Goal: Task Accomplishment & Management: Manage account settings

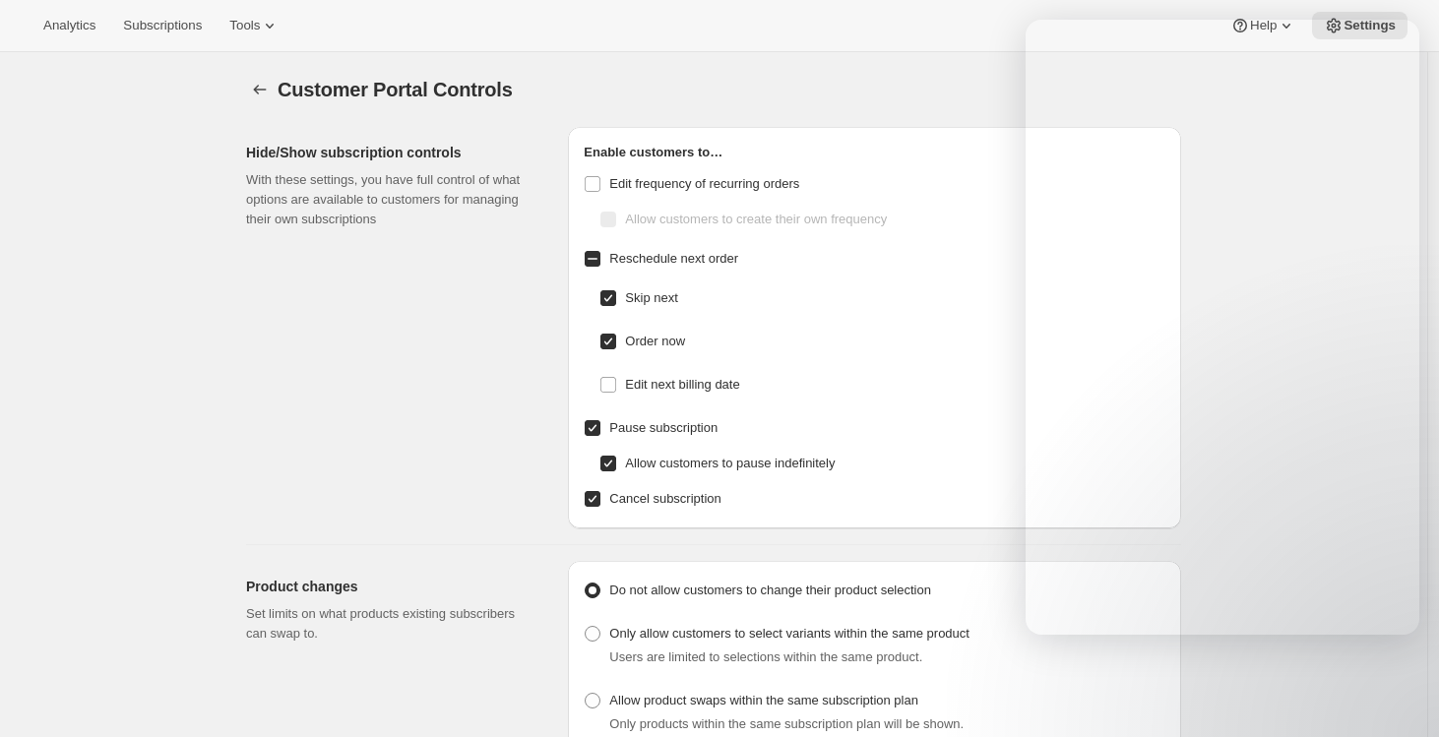
select select "MONTH"
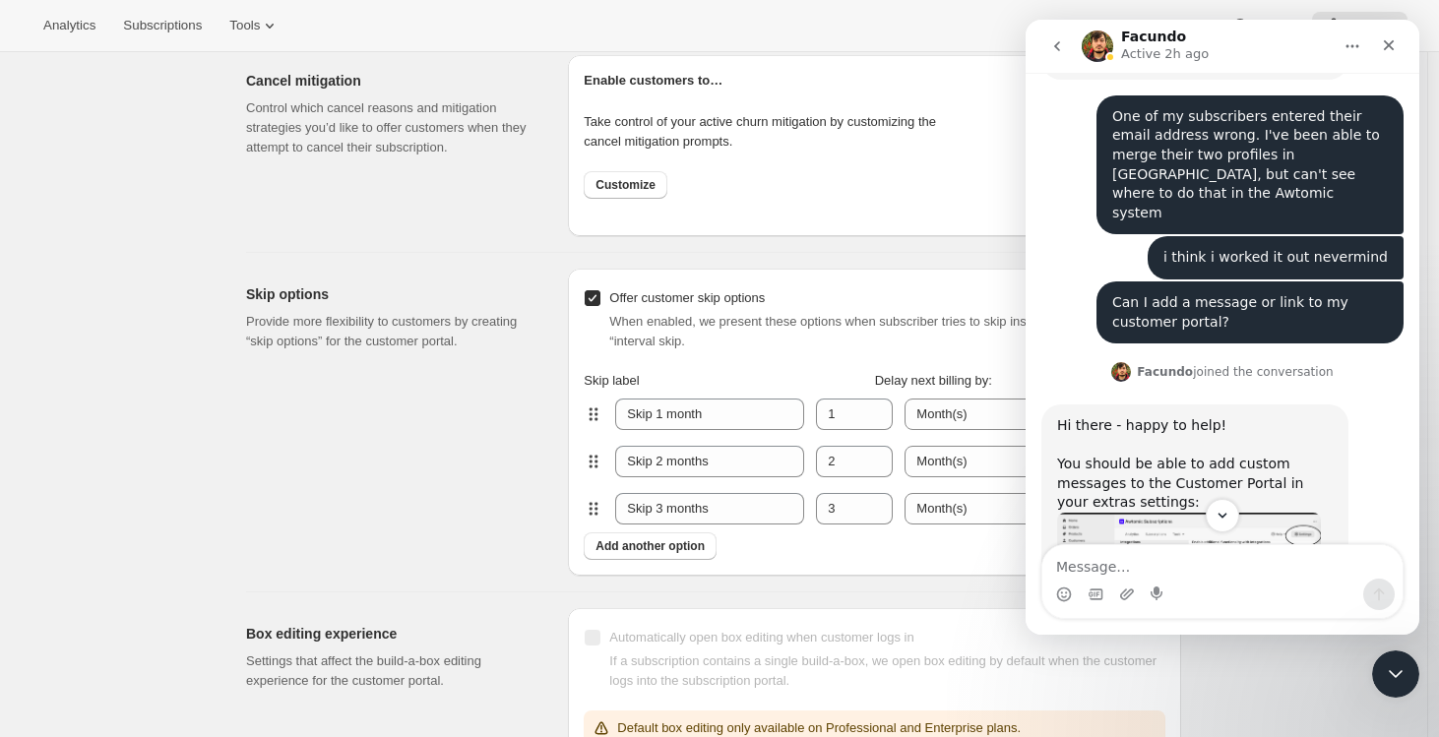
scroll to position [662, 0]
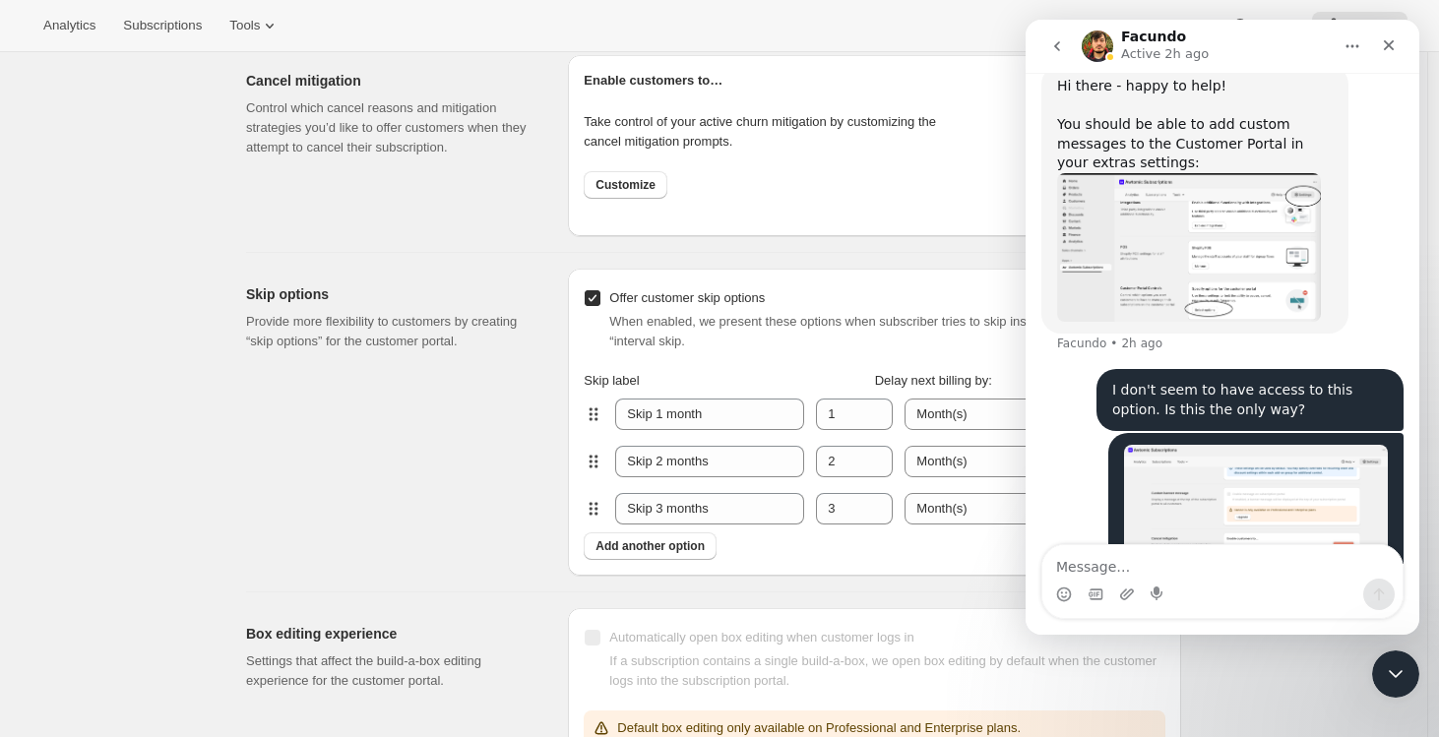
click at [552, 458] on div "Skip options Provide more flexibility to customers by creating “skip options” f…" at bounding box center [399, 422] width 306 height 307
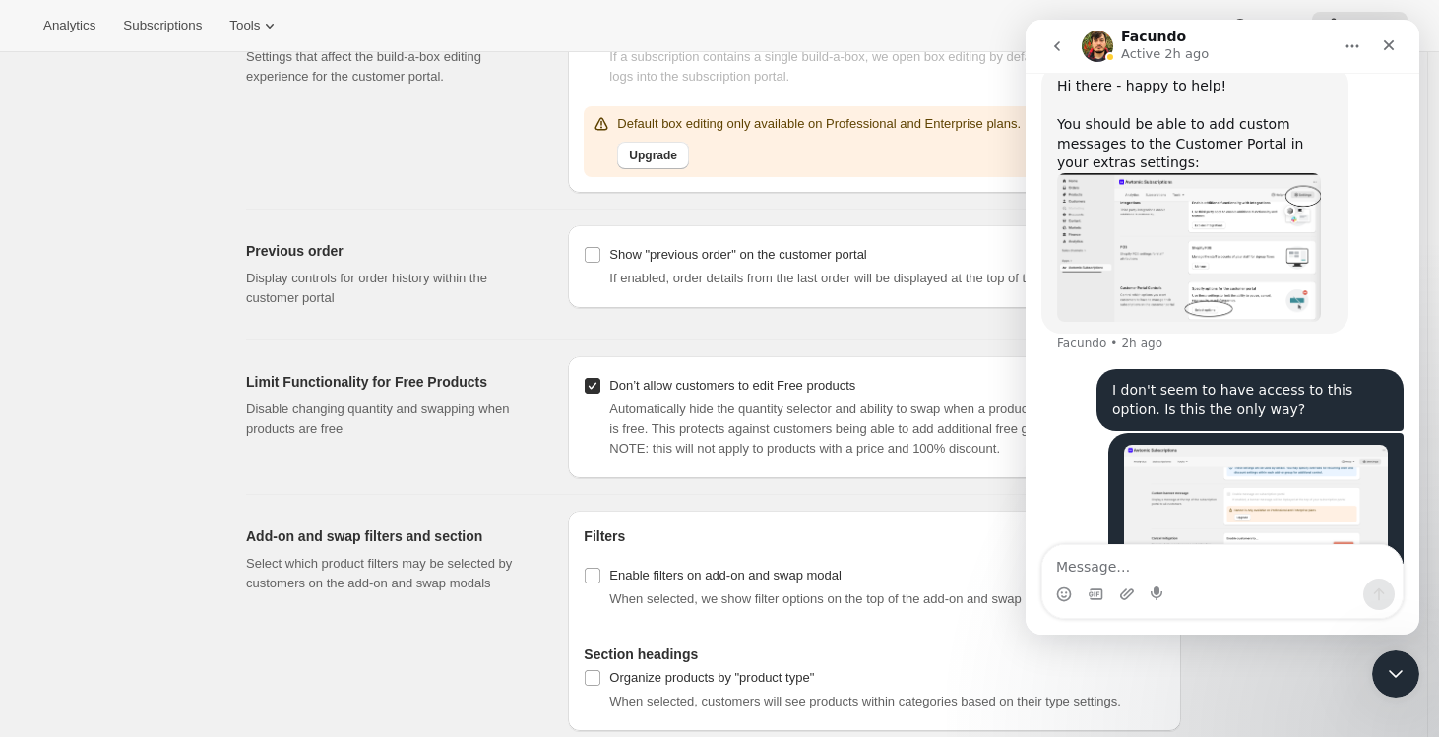
scroll to position [2226, 0]
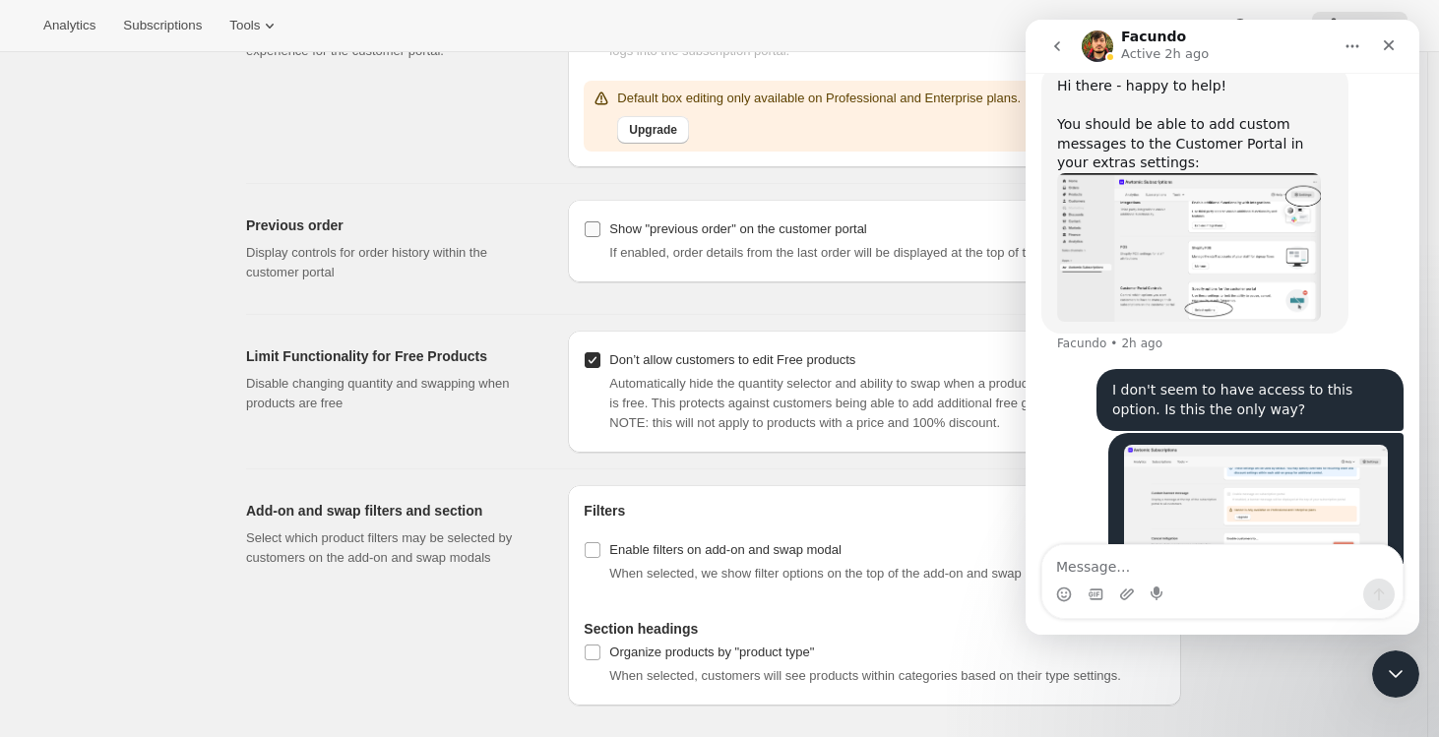
click at [599, 223] on input "Show "previous order" on the customer portal" at bounding box center [593, 230] width 16 height 16
checkbox input "true"
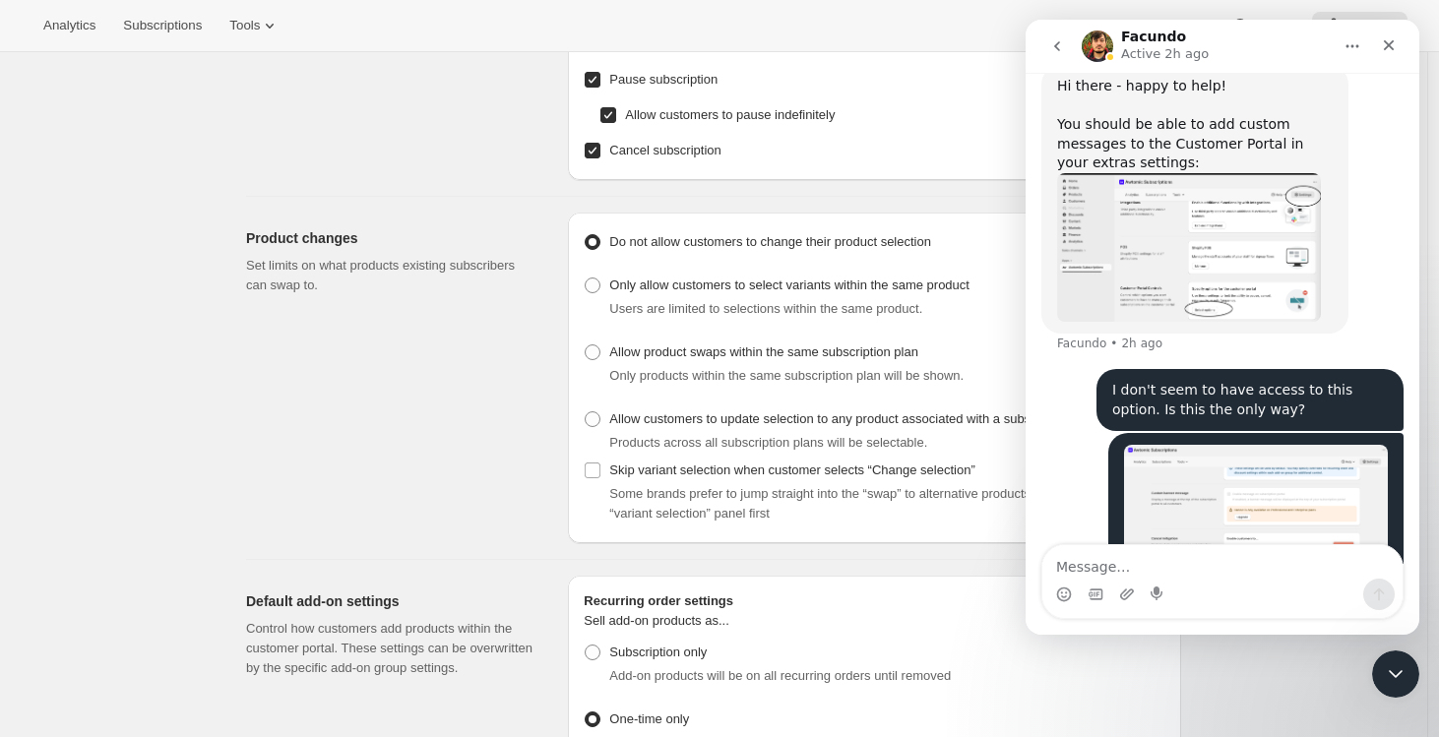
scroll to position [0, 0]
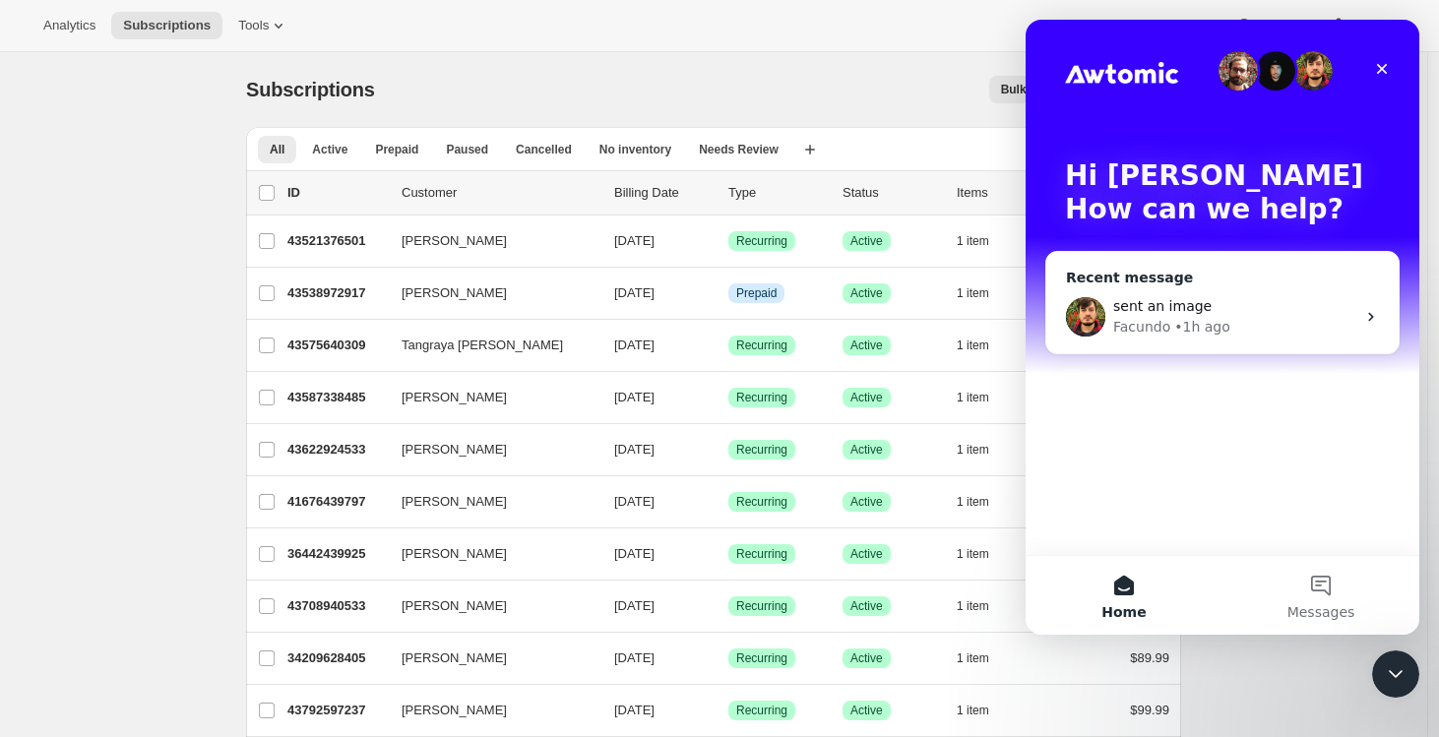
click at [1276, 308] on div "sent an image" at bounding box center [1235, 306] width 242 height 21
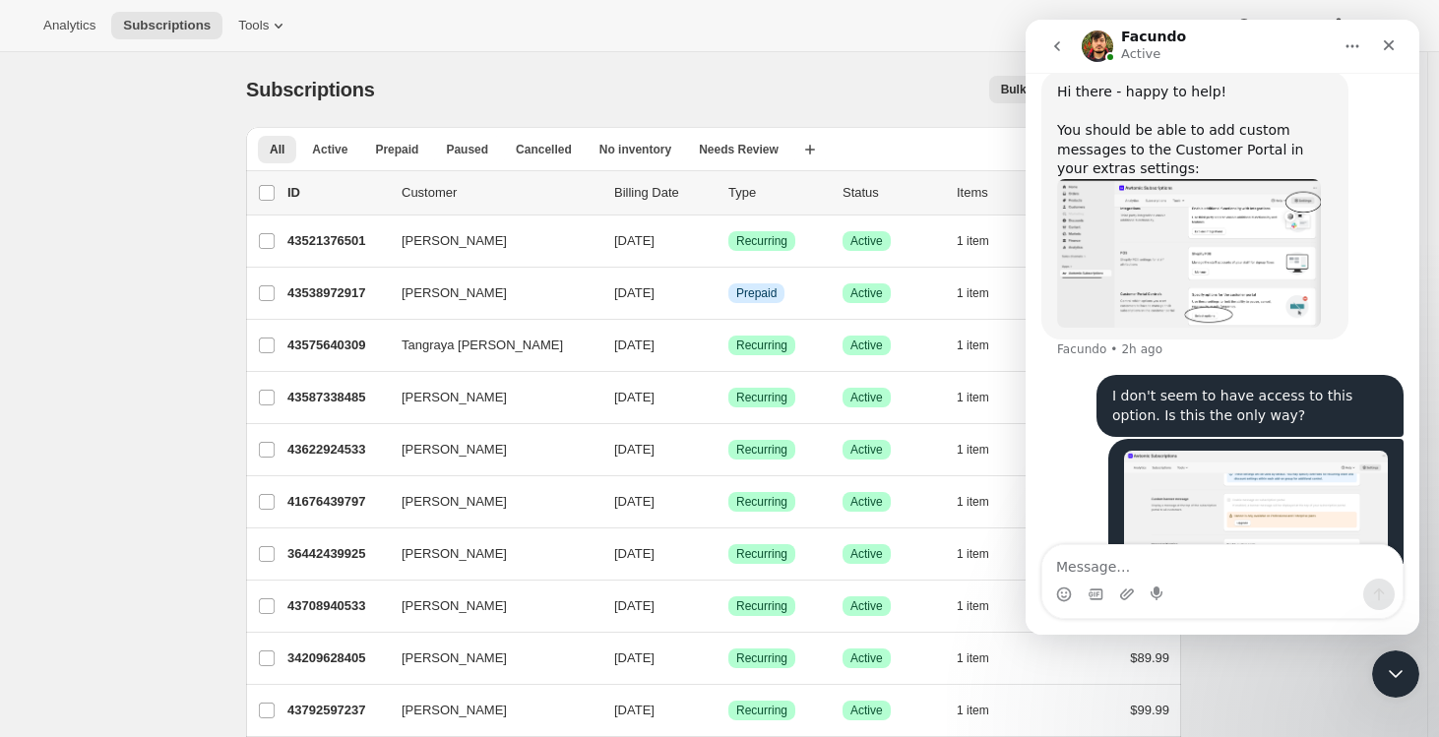
scroll to position [662, 0]
